Goal: Feedback & Contribution: Leave review/rating

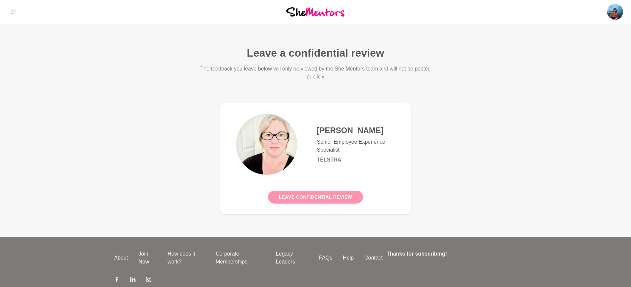
click at [325, 200] on button "Leave confidential review" at bounding box center [315, 197] width 95 height 13
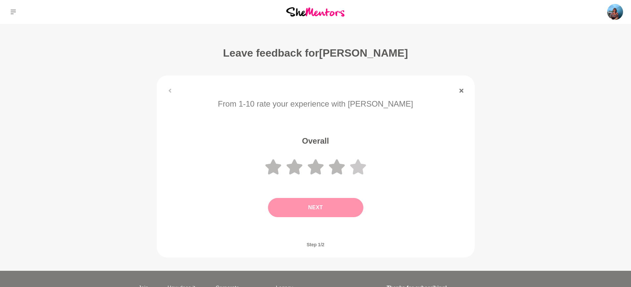
click at [355, 170] on icon at bounding box center [358, 166] width 16 height 15
click at [327, 211] on button "Next" at bounding box center [315, 207] width 95 height 19
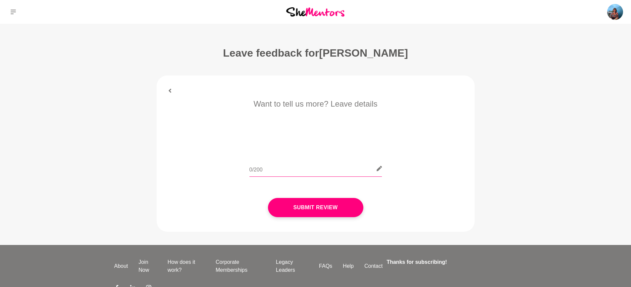
click at [281, 173] on input "text" at bounding box center [315, 169] width 132 height 16
click at [258, 172] on input "Had a great session with [PERSON_NAME] - she helped me work through a couple of…" at bounding box center [315, 169] width 132 height 16
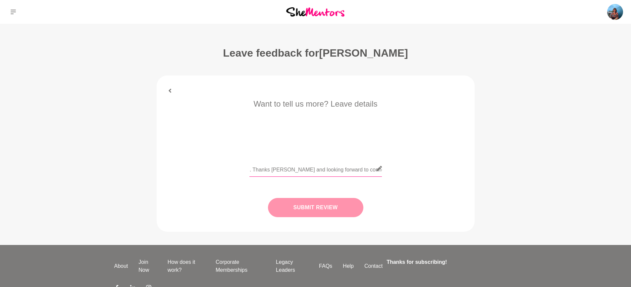
type input "Had a great session with [PERSON_NAME] - she helped me work through a couple of…"
click at [328, 208] on button "Submit Review" at bounding box center [315, 207] width 95 height 19
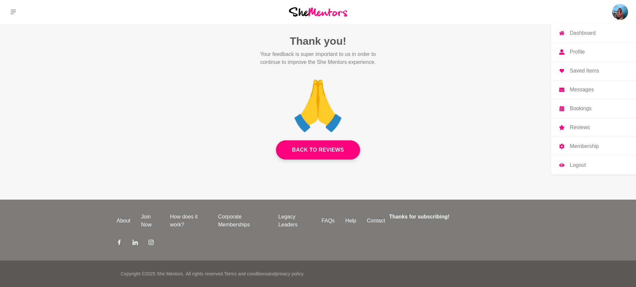
click at [572, 52] on p "Profile" at bounding box center [576, 51] width 15 height 5
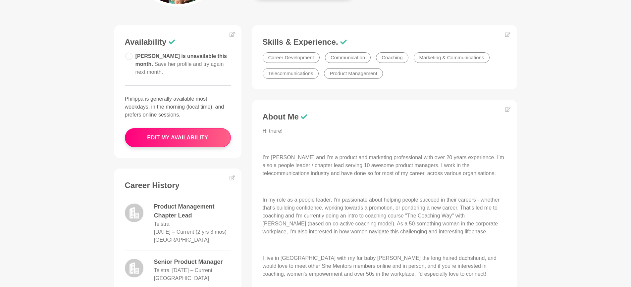
scroll to position [132, 0]
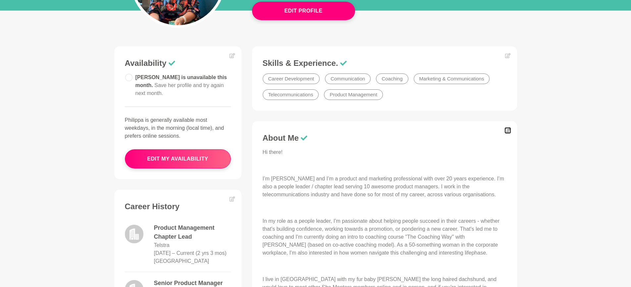
click at [507, 129] on icon at bounding box center [507, 130] width 5 height 5
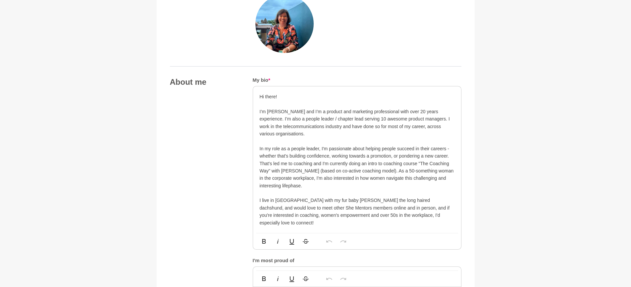
scroll to position [298, 0]
click at [322, 163] on p "In my role as a people leader, I'm passionate about helping people succeed in t…" at bounding box center [357, 165] width 195 height 44
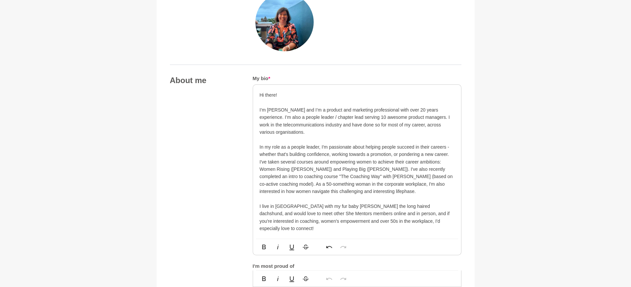
click at [434, 185] on p "In my role as a people leader, I'm passionate about helping people succeed in t…" at bounding box center [357, 169] width 195 height 52
click at [298, 191] on p "In my role as a people leader, I'm passionate about helping people succeed in t…" at bounding box center [357, 169] width 195 height 52
click at [426, 193] on p "In my role as a people leader, I'm passionate about helping people succeed in t…" at bounding box center [357, 169] width 195 height 52
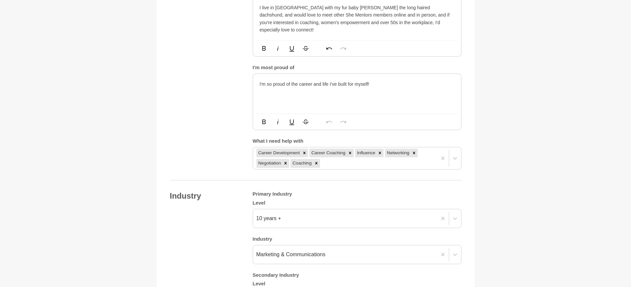
scroll to position [530, 0]
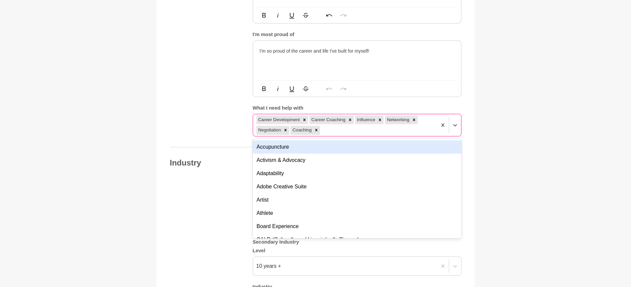
click at [339, 121] on div "Career Development Career Coaching Influence Networking Negotiation Coaching" at bounding box center [345, 125] width 184 height 22
type input "w"
type input "e"
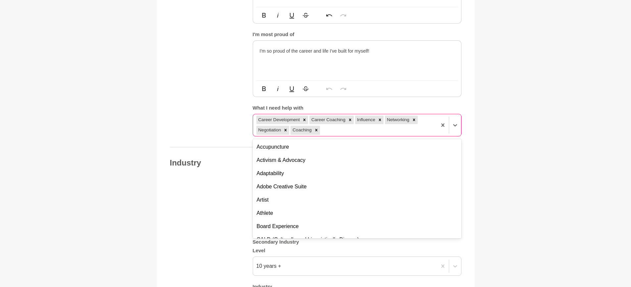
type input "d"
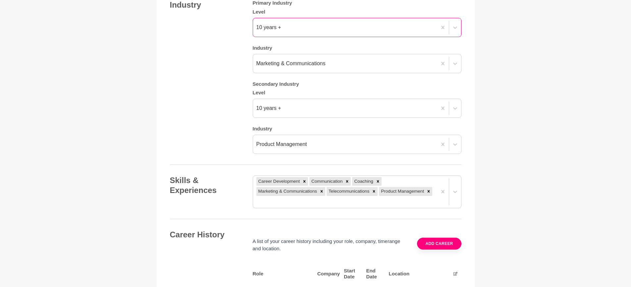
scroll to position [695, 0]
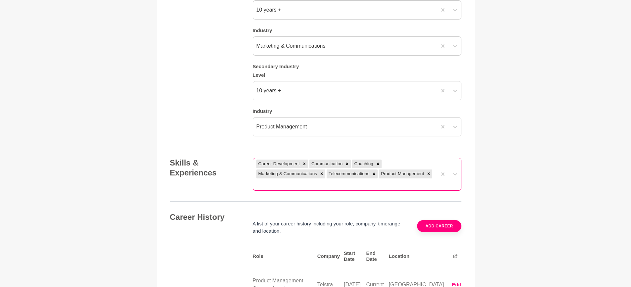
click at [388, 186] on div "Career Development Communication Coaching Marketing & Communications Telecommun…" at bounding box center [357, 174] width 209 height 33
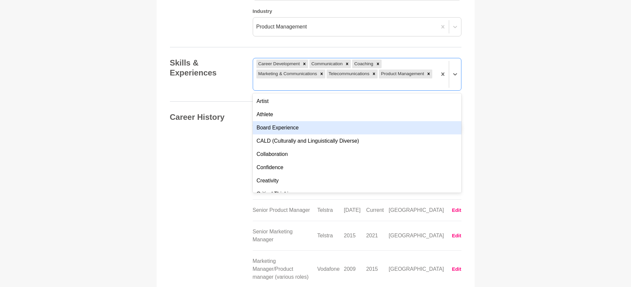
scroll to position [66, 0]
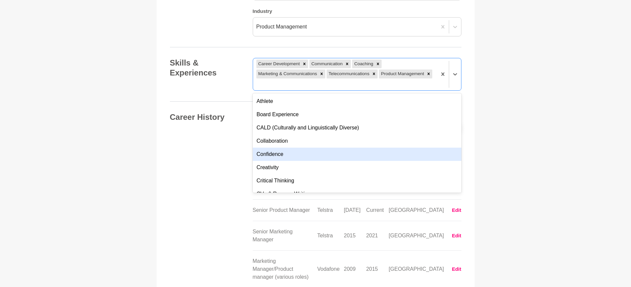
click at [304, 148] on div "Confidence" at bounding box center [357, 154] width 209 height 13
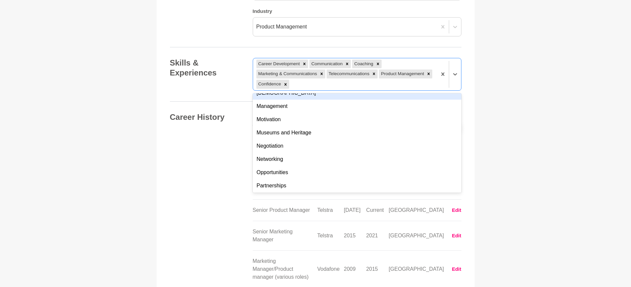
scroll to position [331, 0]
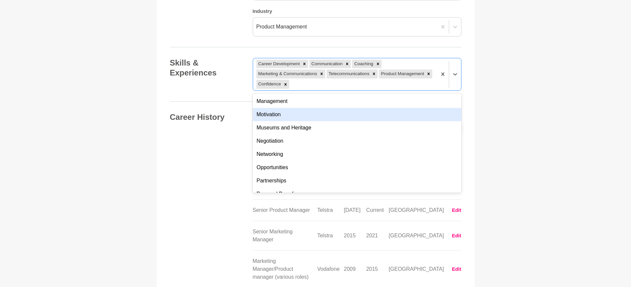
click at [291, 109] on div "Motivation" at bounding box center [357, 114] width 209 height 13
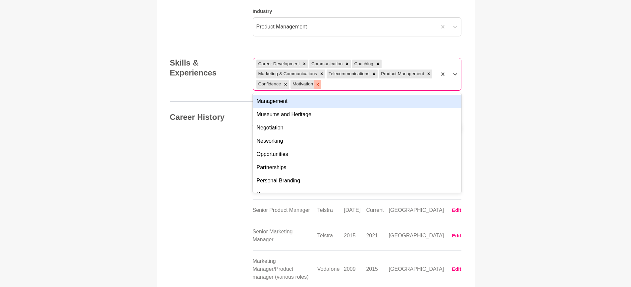
click at [318, 82] on icon at bounding box center [317, 84] width 5 height 5
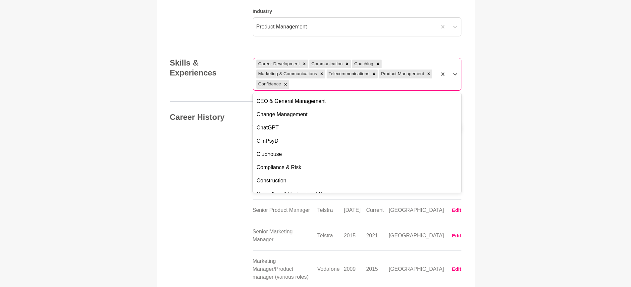
scroll to position [960, 0]
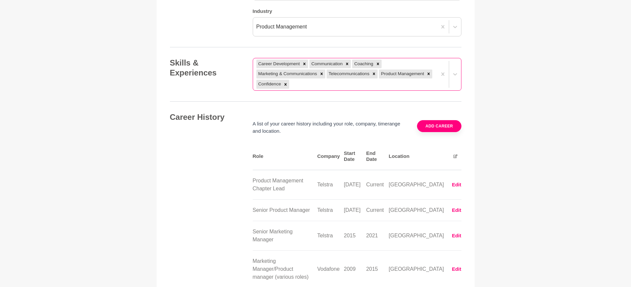
click at [222, 160] on div "Career History A list of your career history including your role, company, time…" at bounding box center [315, 200] width 291 height 176
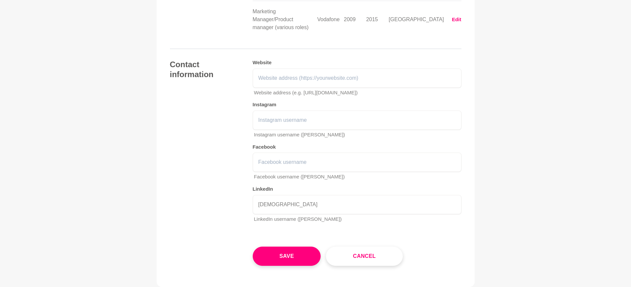
scroll to position [1070, 0]
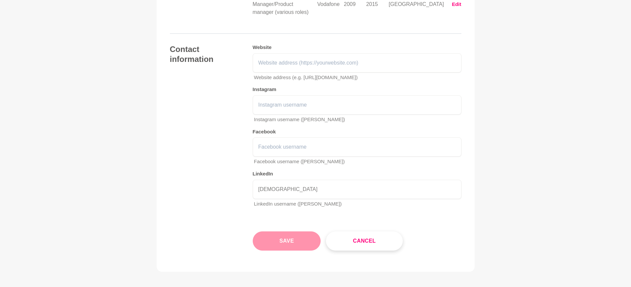
click at [278, 231] on button "Save" at bounding box center [287, 240] width 68 height 19
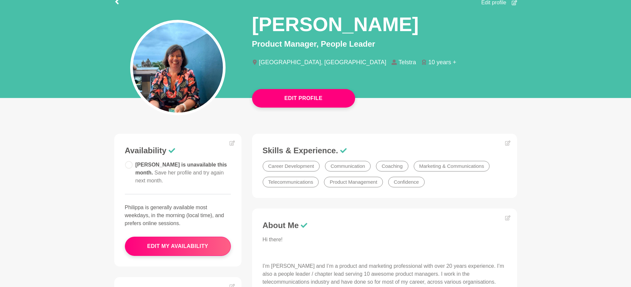
scroll to position [33, 0]
